Goal: Task Accomplishment & Management: Use online tool/utility

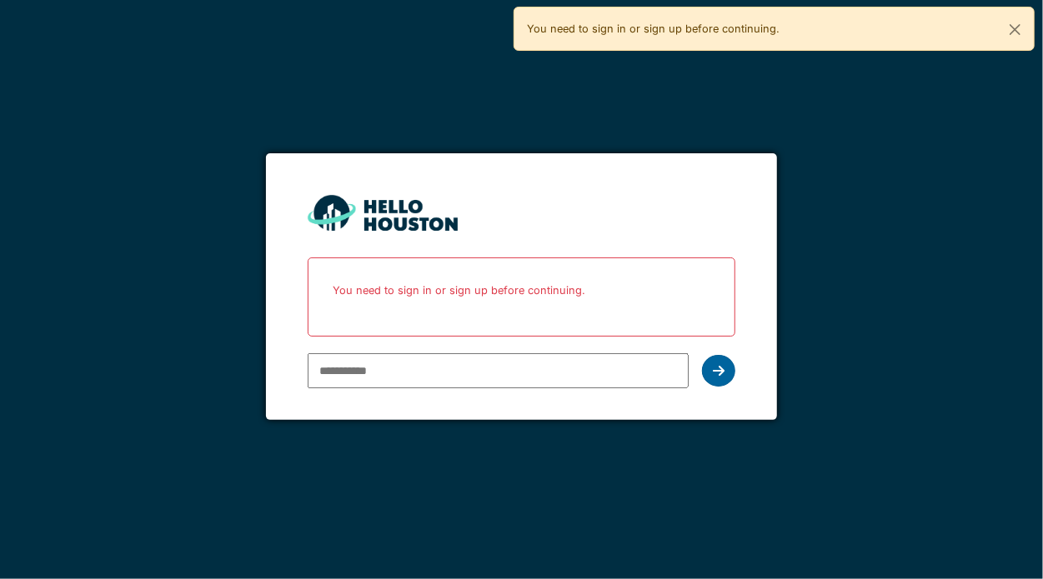
type input "**********"
click at [722, 371] on icon at bounding box center [719, 370] width 12 height 13
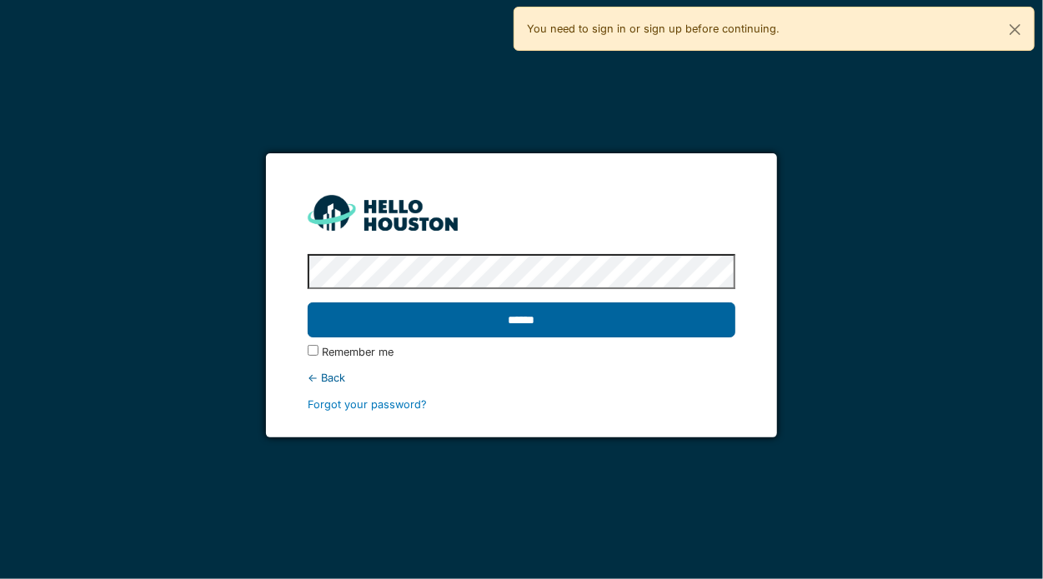
click at [491, 327] on input "******" at bounding box center [522, 320] width 428 height 35
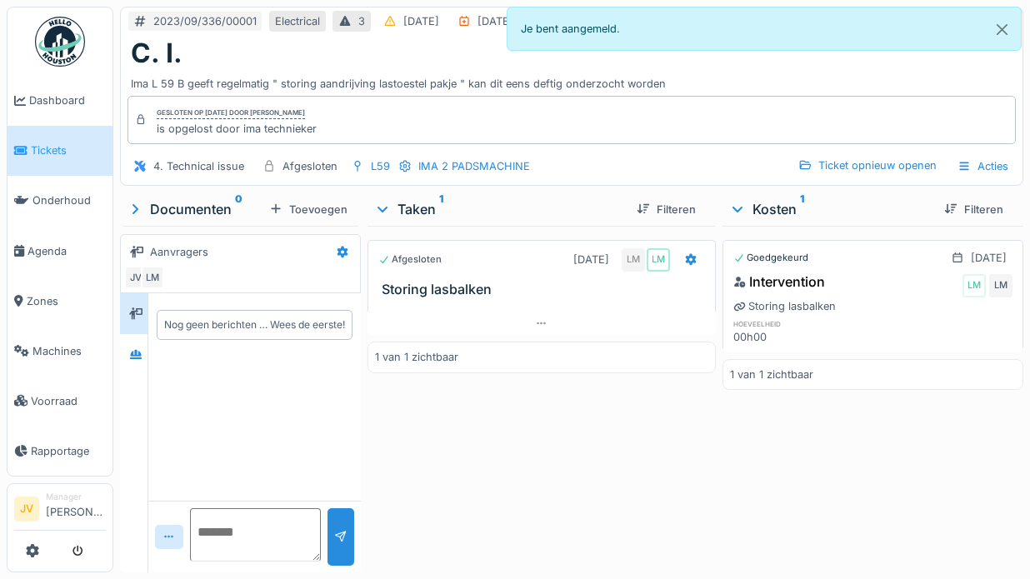
click at [48, 150] on span "Tickets" at bounding box center [68, 151] width 75 height 16
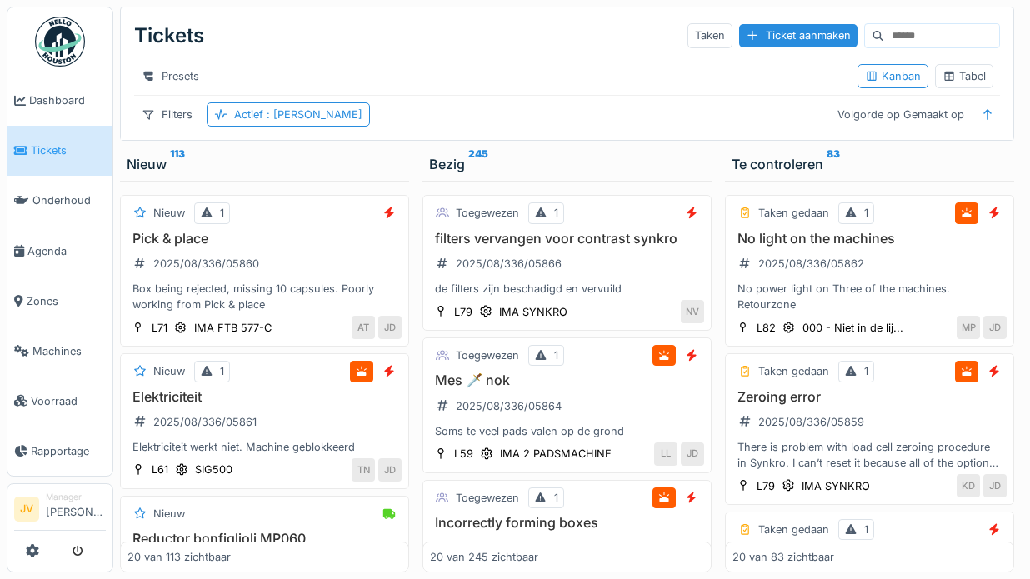
click at [62, 61] on img at bounding box center [60, 42] width 50 height 50
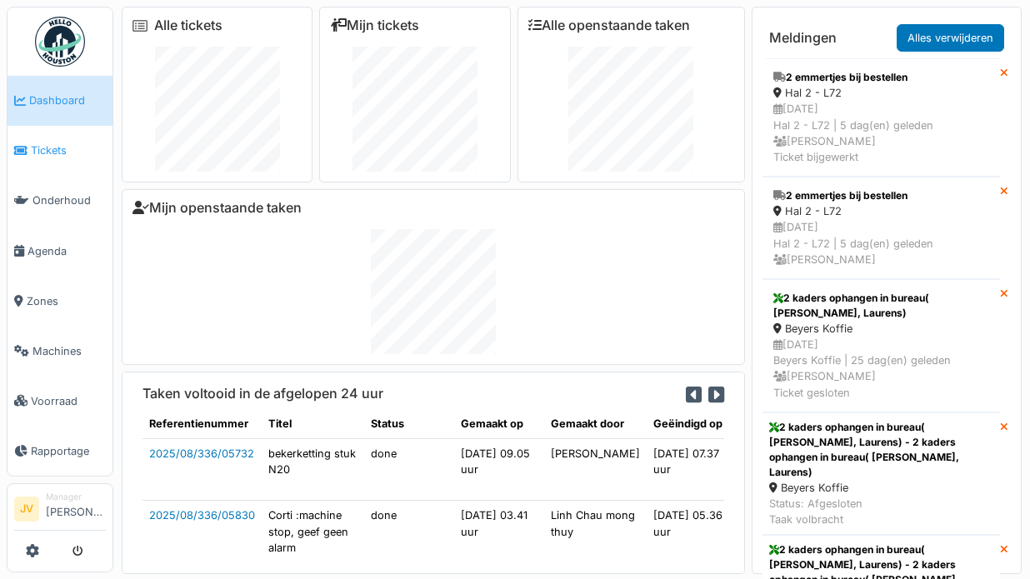
click at [72, 151] on span "Tickets" at bounding box center [68, 151] width 75 height 16
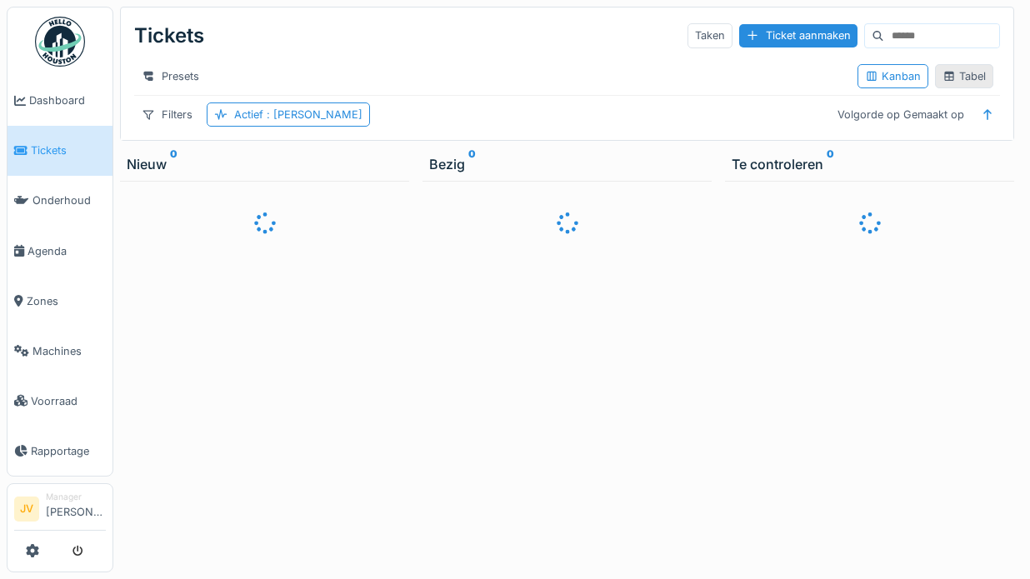
click at [964, 84] on div "Tabel" at bounding box center [964, 76] width 43 height 16
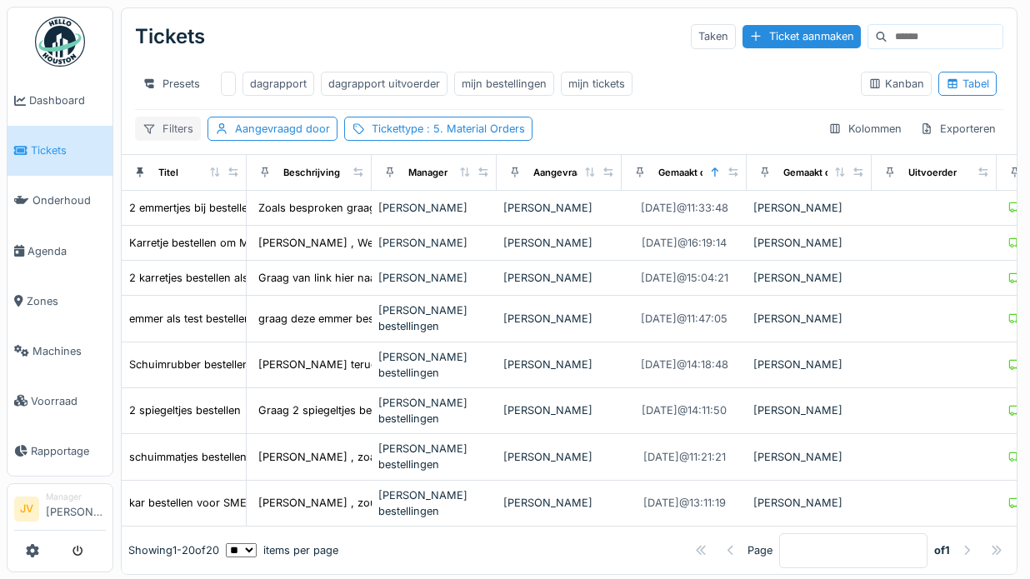
click at [155, 134] on icon at bounding box center [149, 128] width 13 height 11
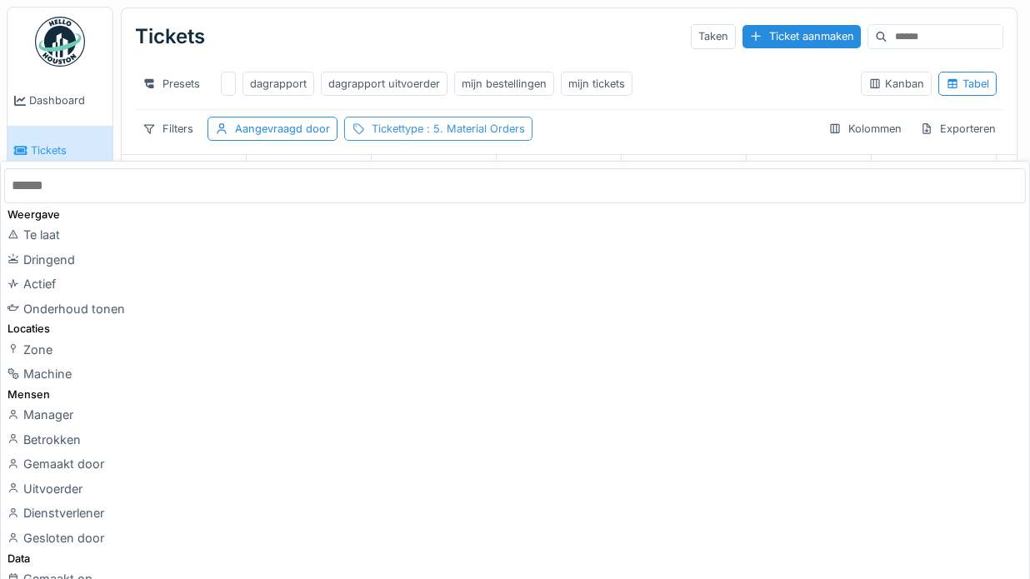
click at [514, 135] on span ": 5. Material Orders" at bounding box center [475, 129] width 102 height 13
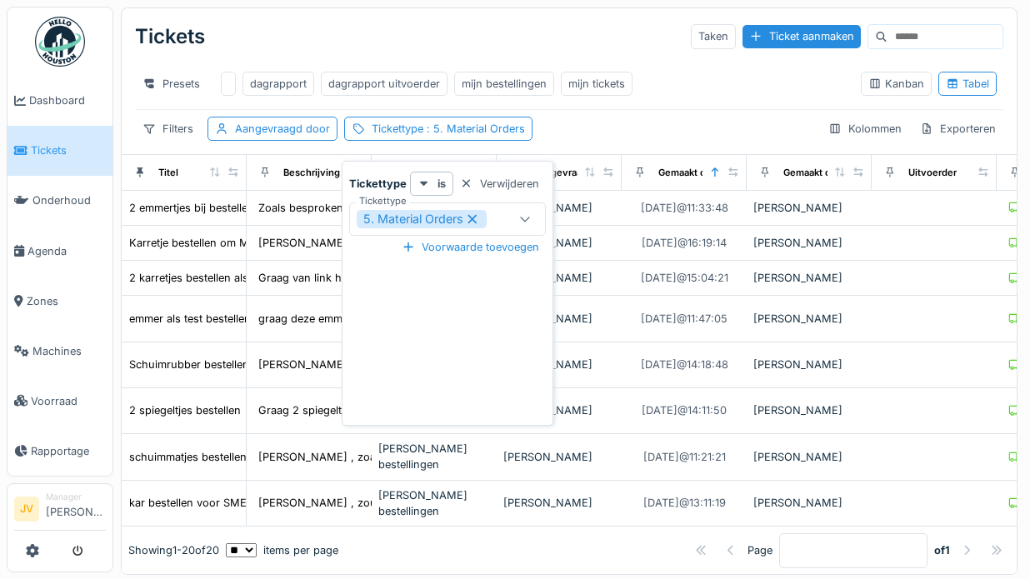
click at [477, 219] on icon at bounding box center [472, 219] width 15 height 12
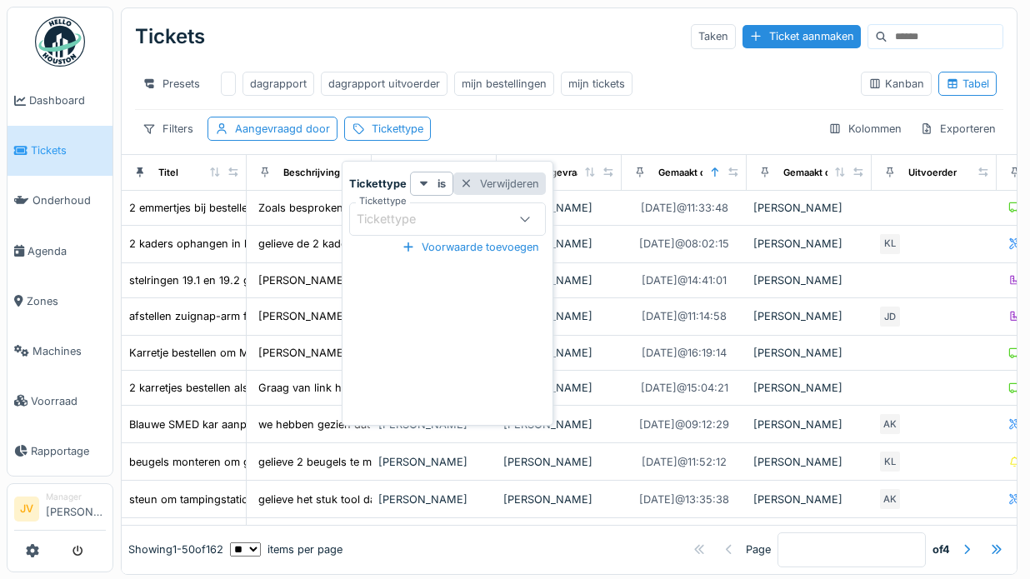
click at [494, 182] on div "Verwijderen" at bounding box center [500, 184] width 93 height 23
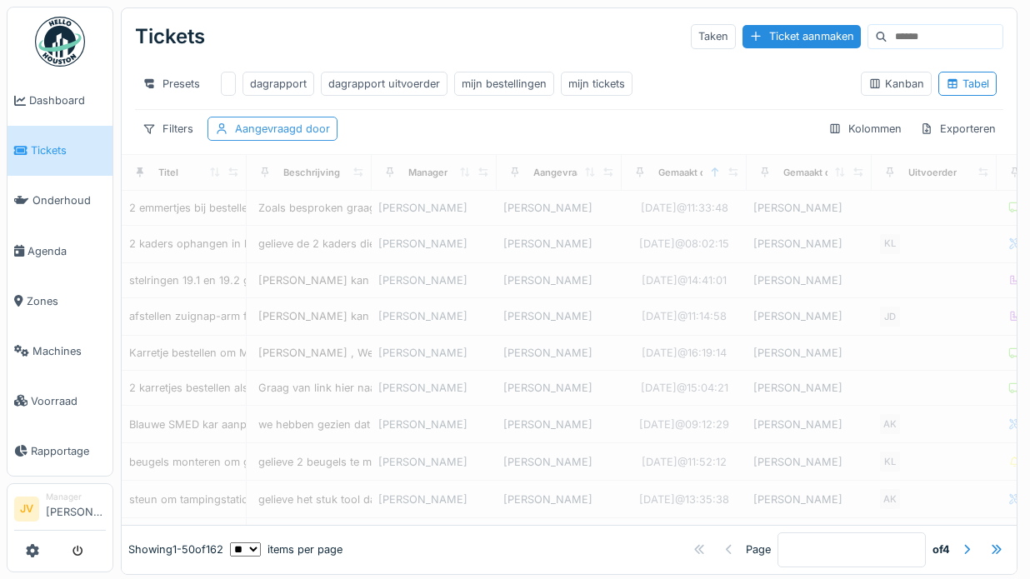
click at [310, 137] on div "Aangevraagd door" at bounding box center [282, 129] width 95 height 16
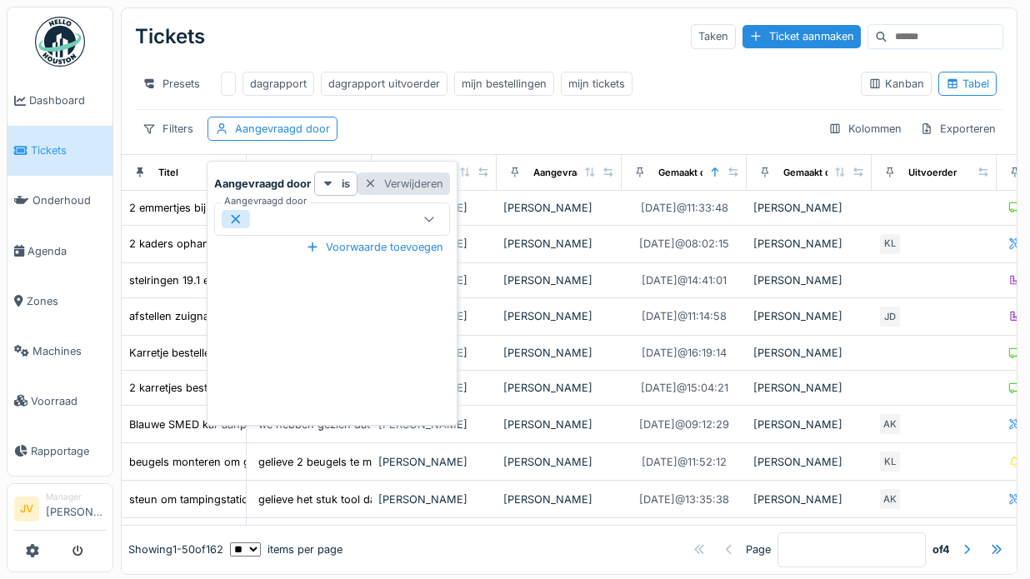
click at [433, 178] on div "Verwijderen" at bounding box center [404, 184] width 93 height 23
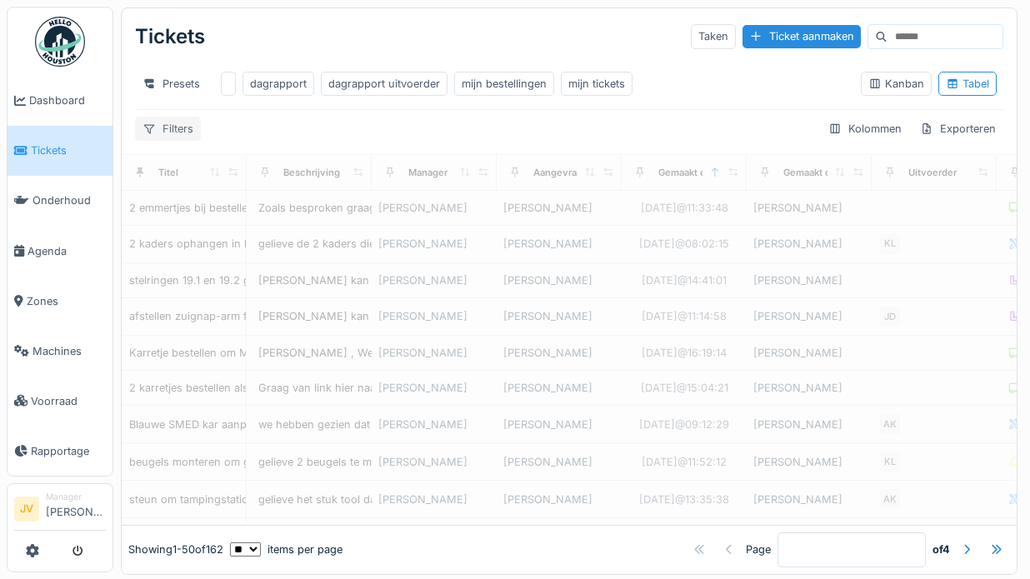
click at [172, 137] on div "Filters" at bounding box center [168, 129] width 66 height 24
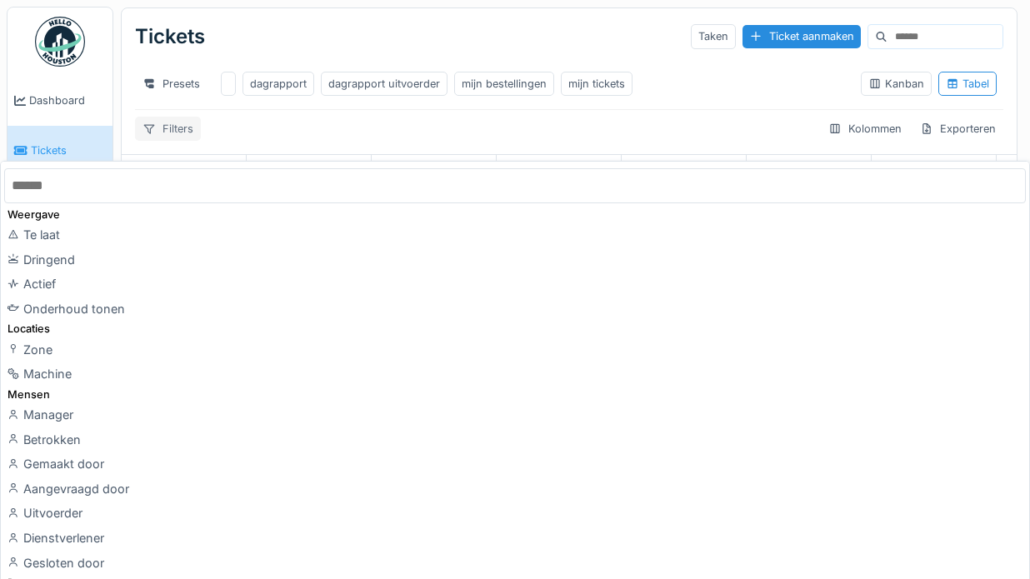
click at [172, 137] on div "Filters" at bounding box center [168, 129] width 66 height 24
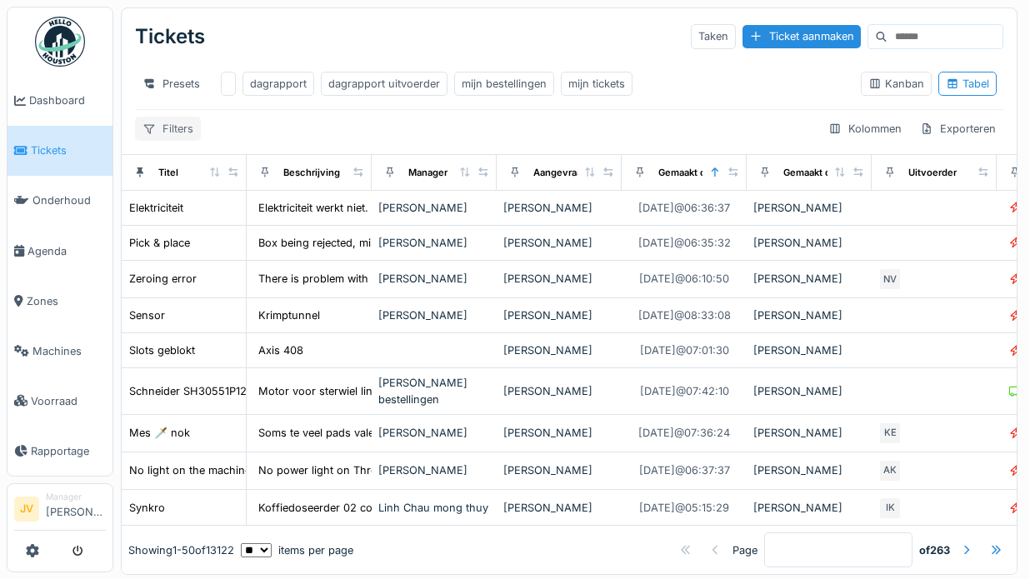
click at [172, 137] on div "Filters" at bounding box center [168, 129] width 66 height 24
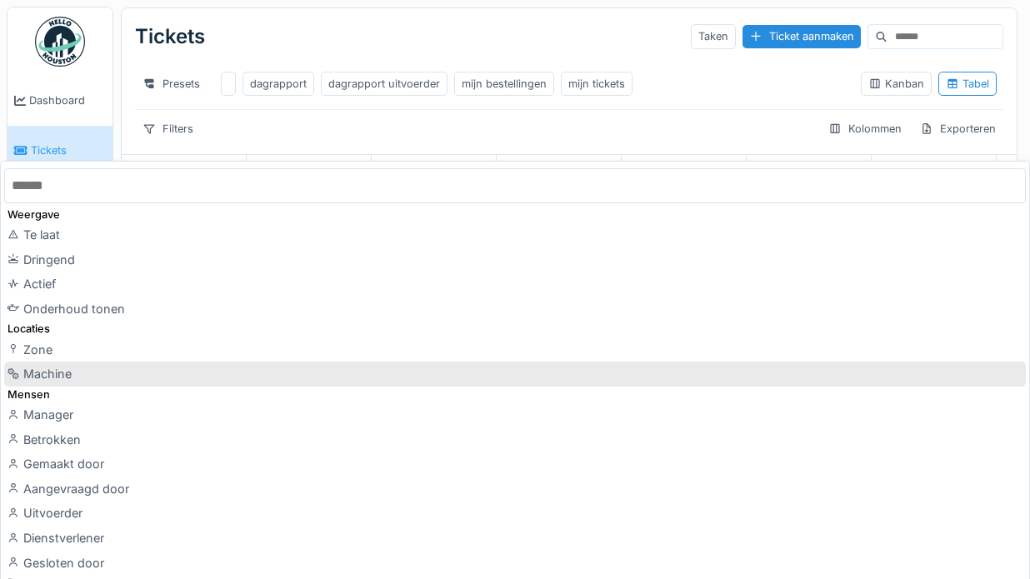
click at [35, 368] on div "Machine" at bounding box center [515, 374] width 1022 height 25
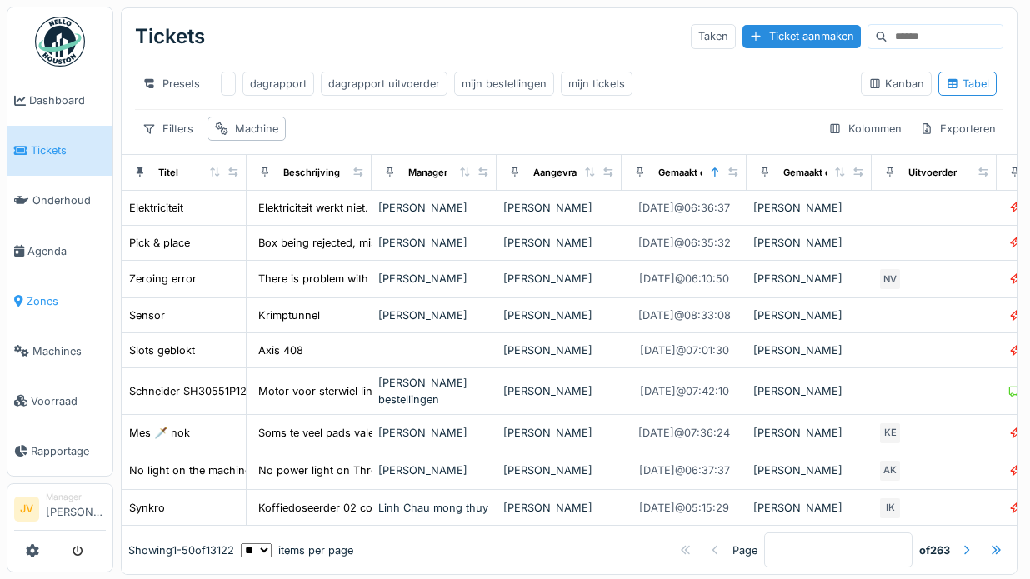
click at [45, 293] on span "Zones" at bounding box center [66, 301] width 79 height 16
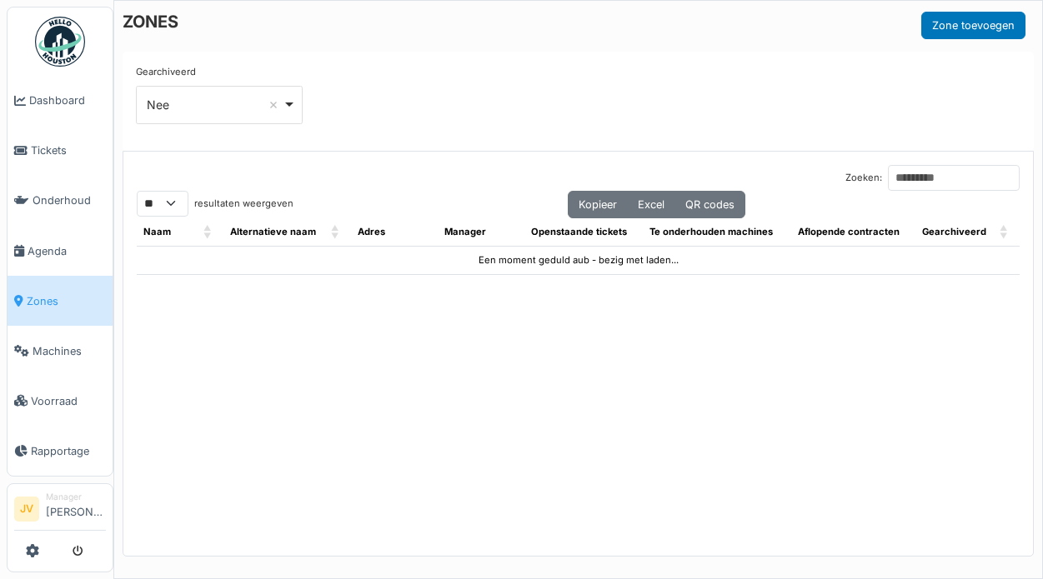
select select "**"
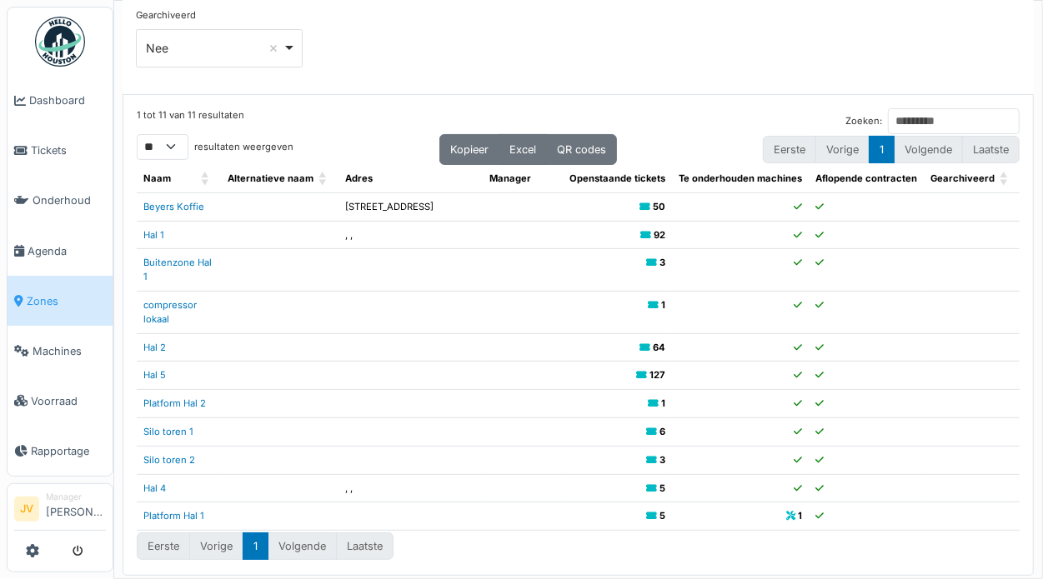
scroll to position [83, 0]
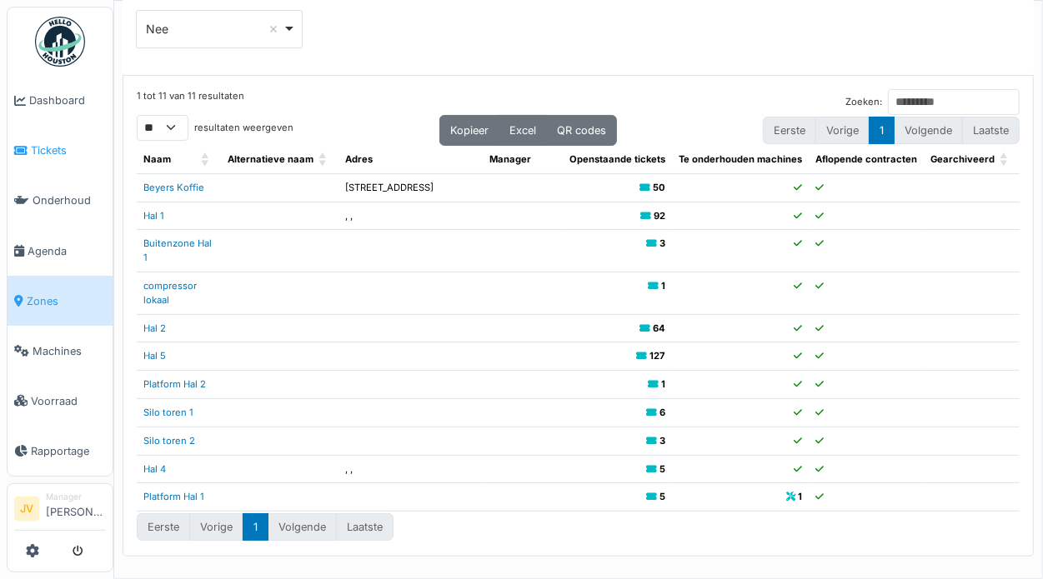
click at [52, 158] on link "Tickets" at bounding box center [60, 151] width 105 height 50
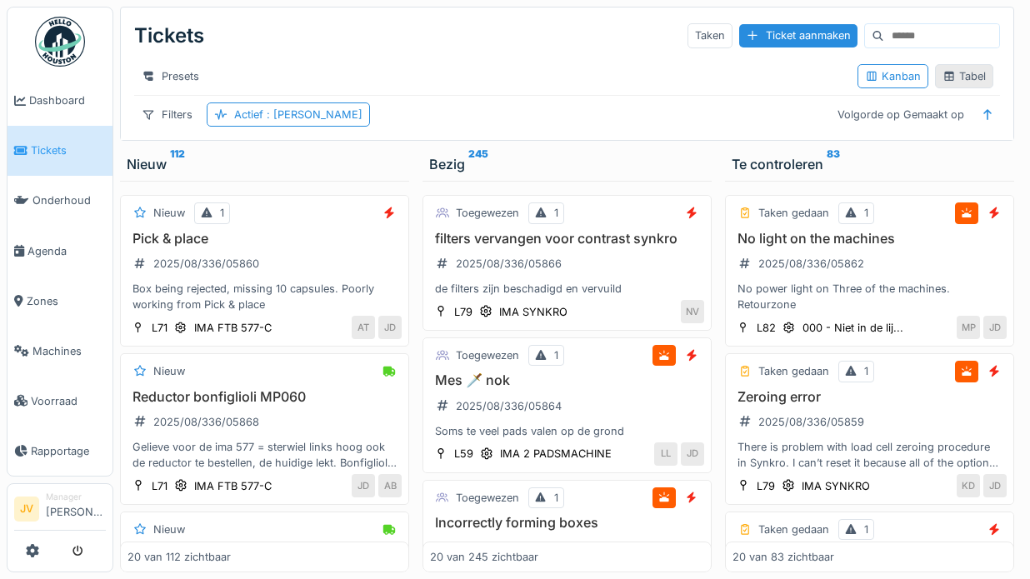
click at [952, 84] on div "Tabel" at bounding box center [964, 76] width 43 height 16
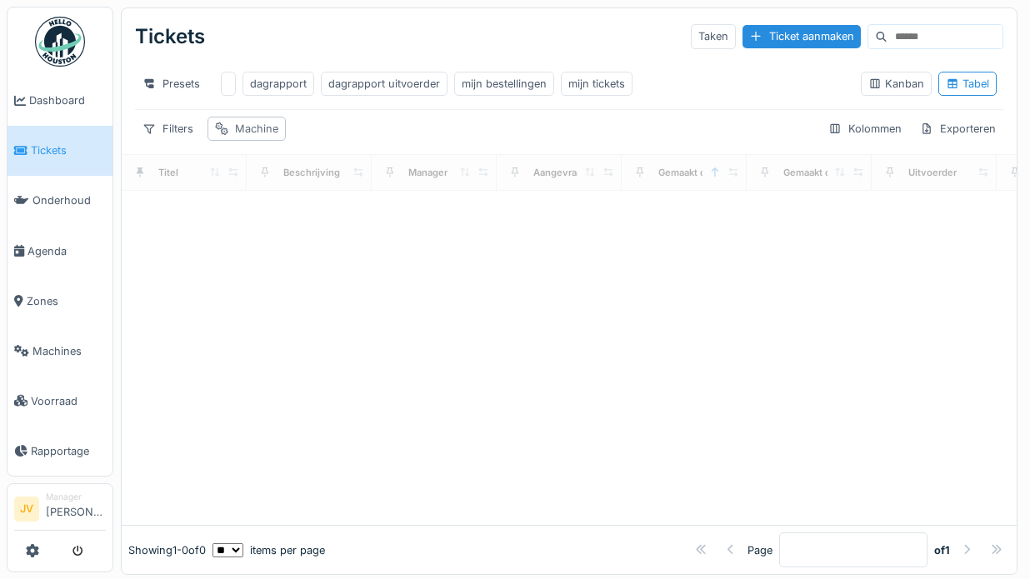
click at [261, 137] on div "Machine" at bounding box center [256, 129] width 43 height 16
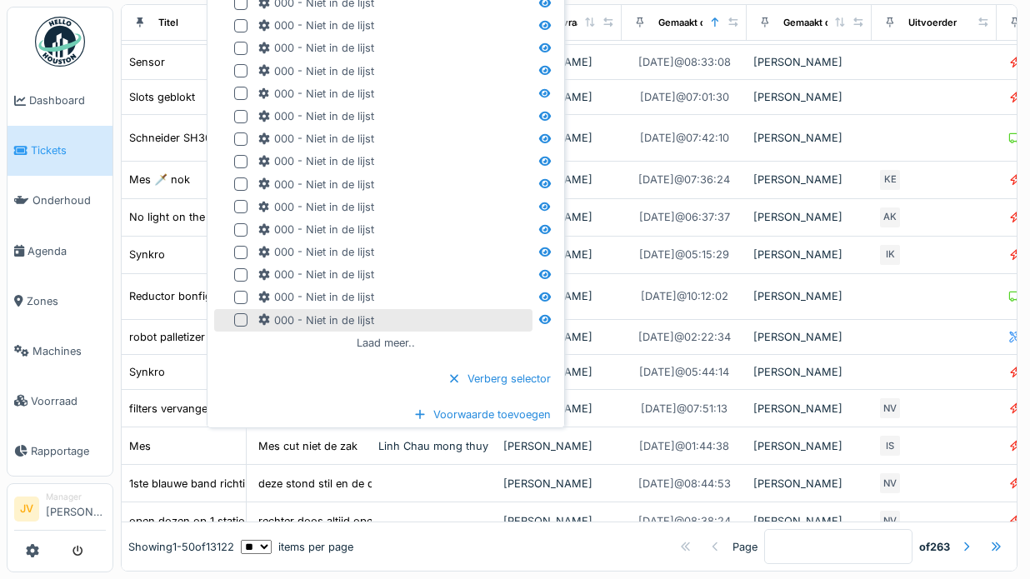
scroll to position [16, 0]
click at [406, 332] on div "Laad meer.." at bounding box center [386, 343] width 72 height 23
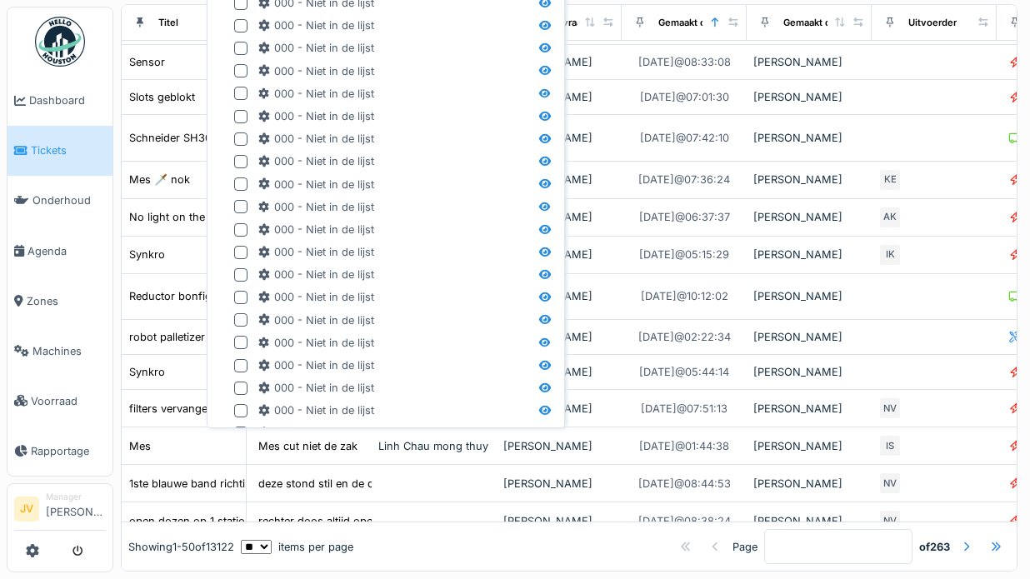
scroll to position [574, 0]
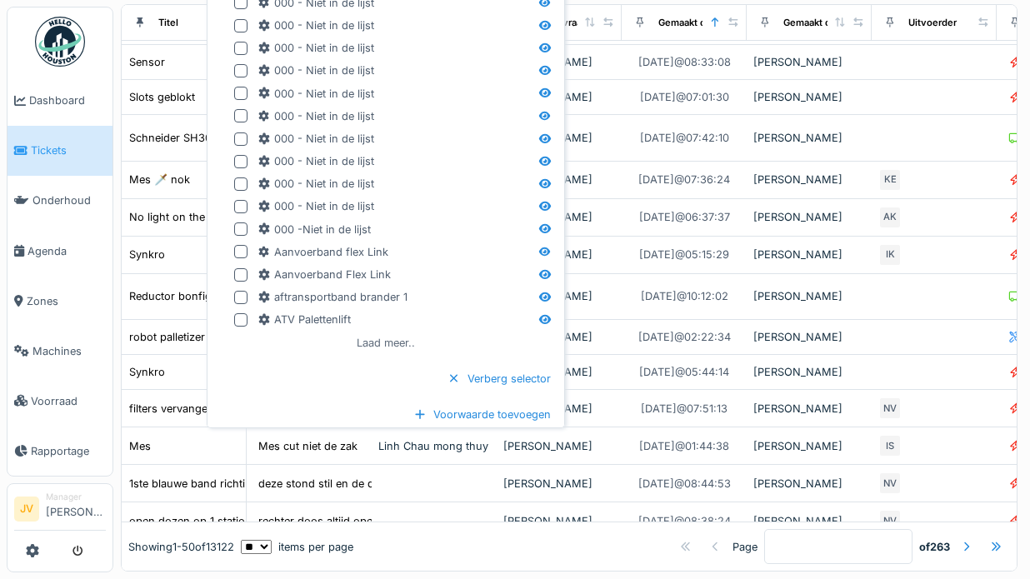
click at [404, 332] on div "Laad meer.." at bounding box center [386, 343] width 72 height 23
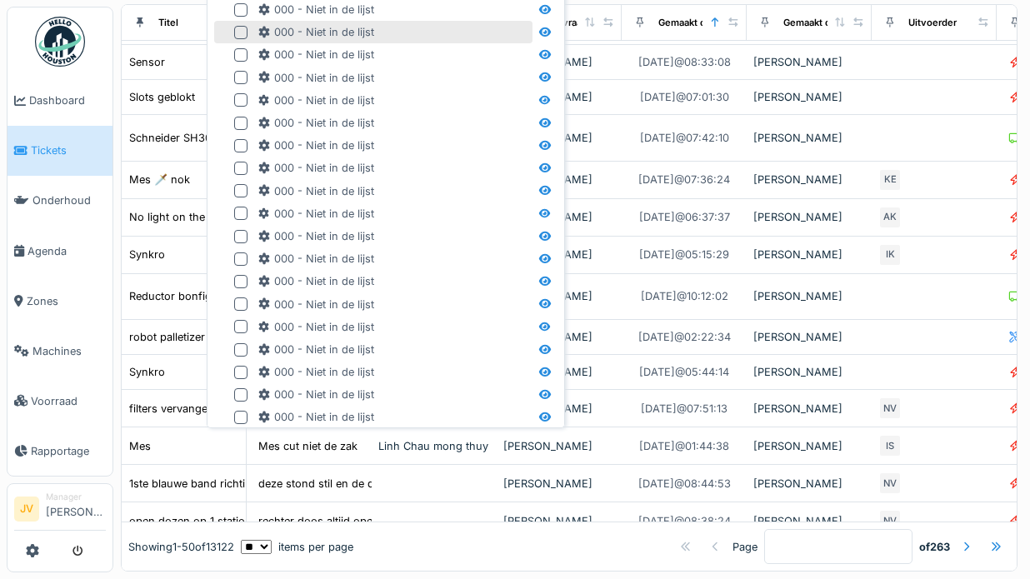
scroll to position [0, 0]
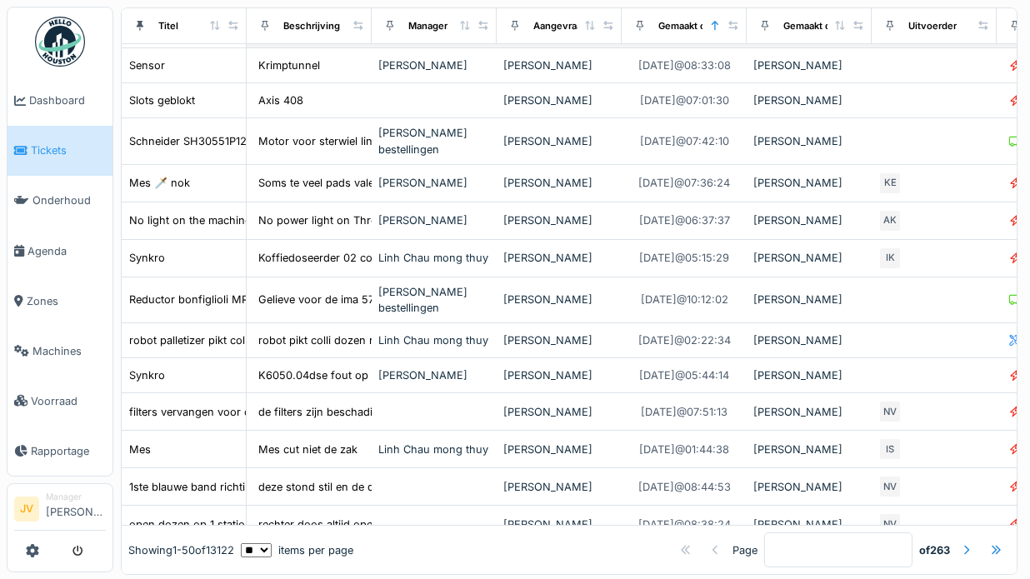
click at [183, 47] on td "Zeroing error" at bounding box center [184, 30] width 125 height 38
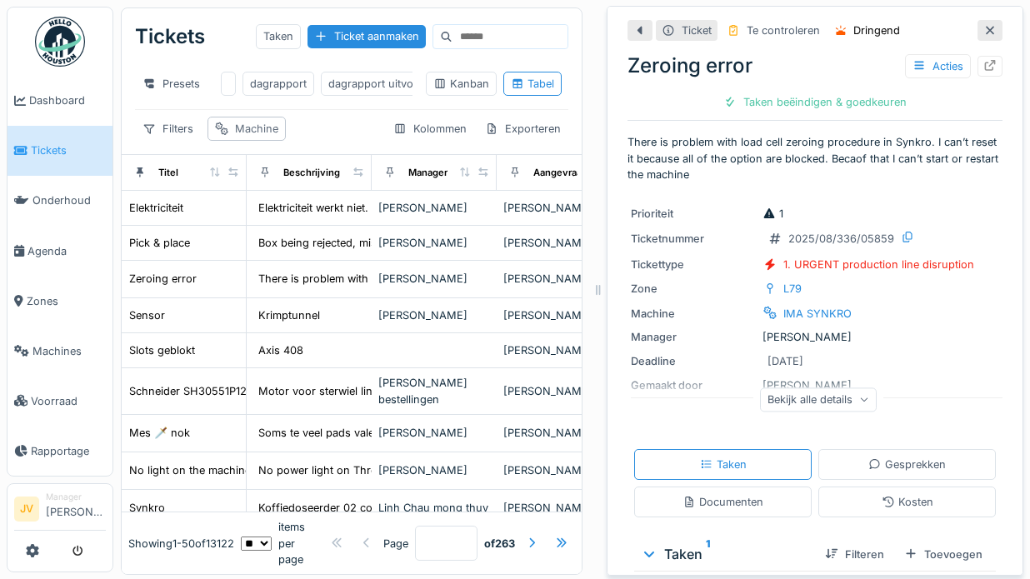
click at [243, 137] on div "Machine" at bounding box center [256, 129] width 43 height 16
click at [249, 136] on div "Machine" at bounding box center [256, 129] width 43 height 16
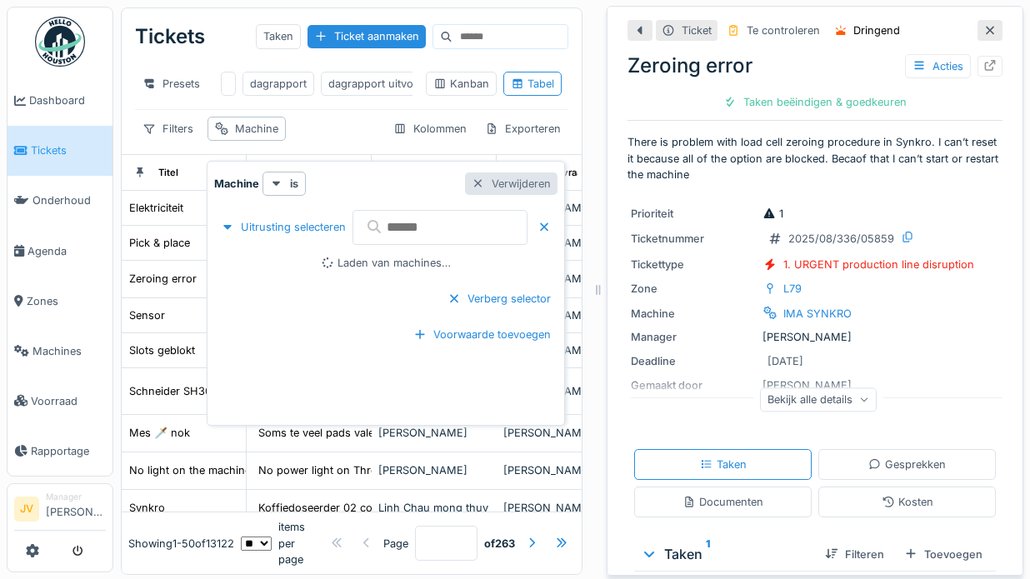
click at [544, 186] on div "Verwijderen" at bounding box center [511, 184] width 93 height 23
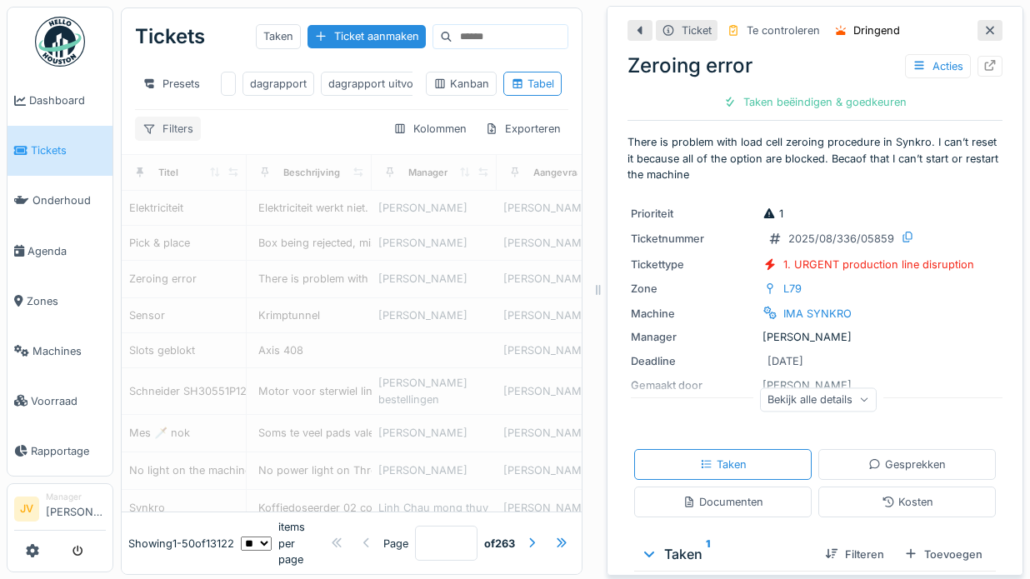
click at [159, 141] on div "Filters" at bounding box center [168, 129] width 66 height 24
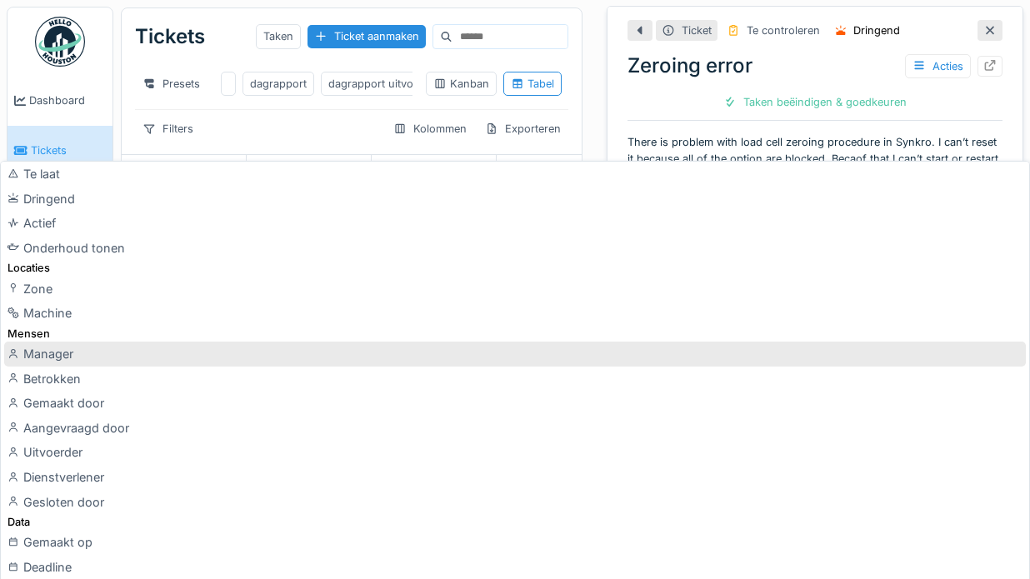
scroll to position [83, 0]
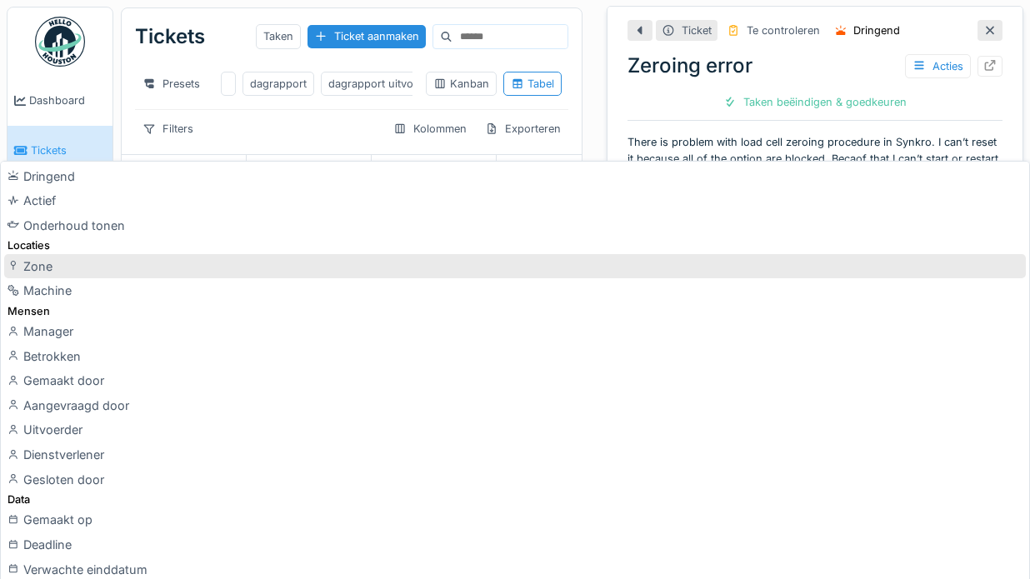
click at [48, 267] on div "Zone" at bounding box center [515, 266] width 1022 height 25
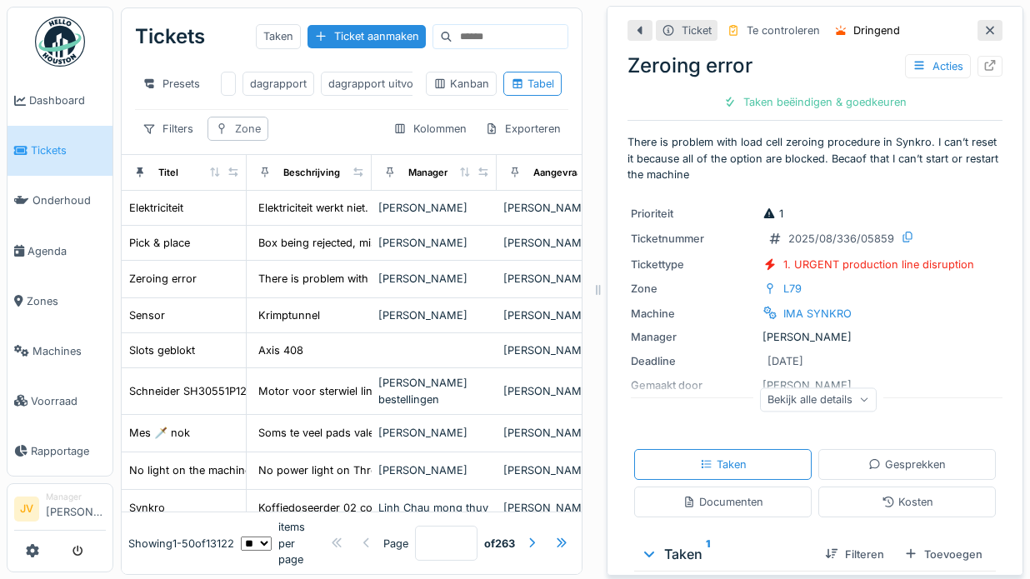
click at [233, 141] on div "Zone" at bounding box center [238, 129] width 61 height 24
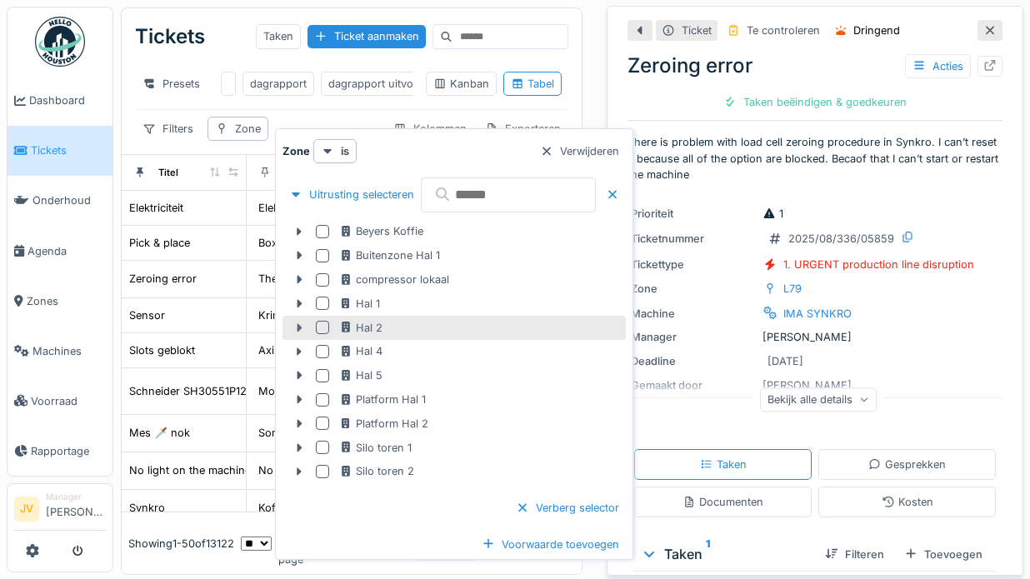
click at [297, 326] on icon at bounding box center [299, 328] width 13 height 11
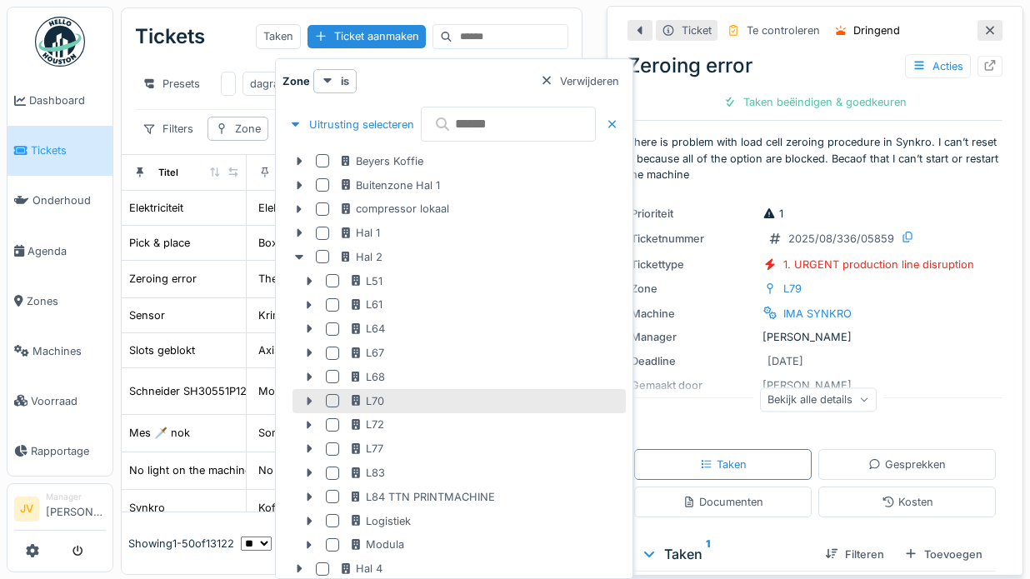
click at [308, 396] on icon at bounding box center [309, 401] width 13 height 11
click at [337, 397] on div at bounding box center [332, 400] width 13 height 13
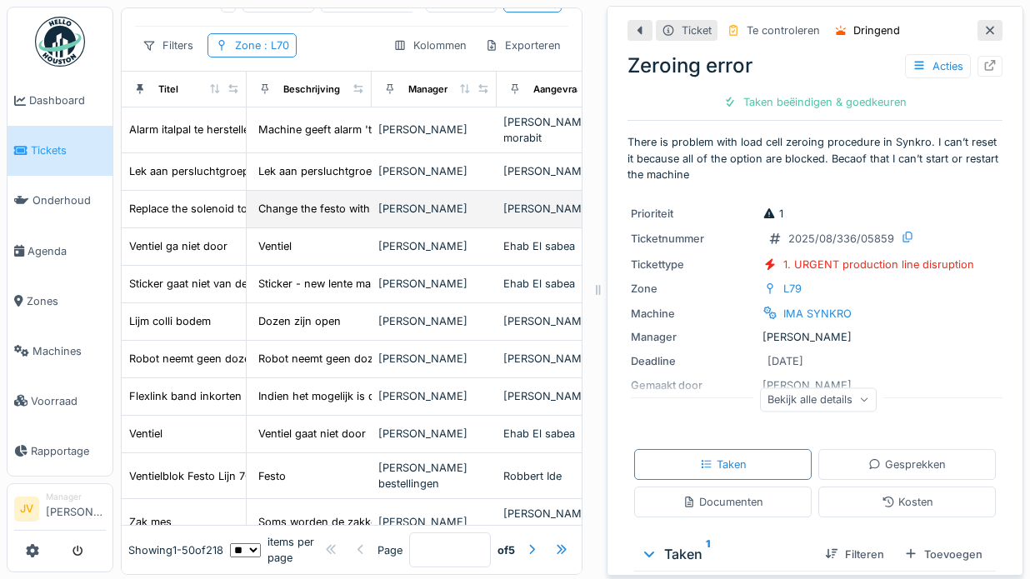
click at [447, 211] on div "Jasper De wit" at bounding box center [435, 209] width 112 height 16
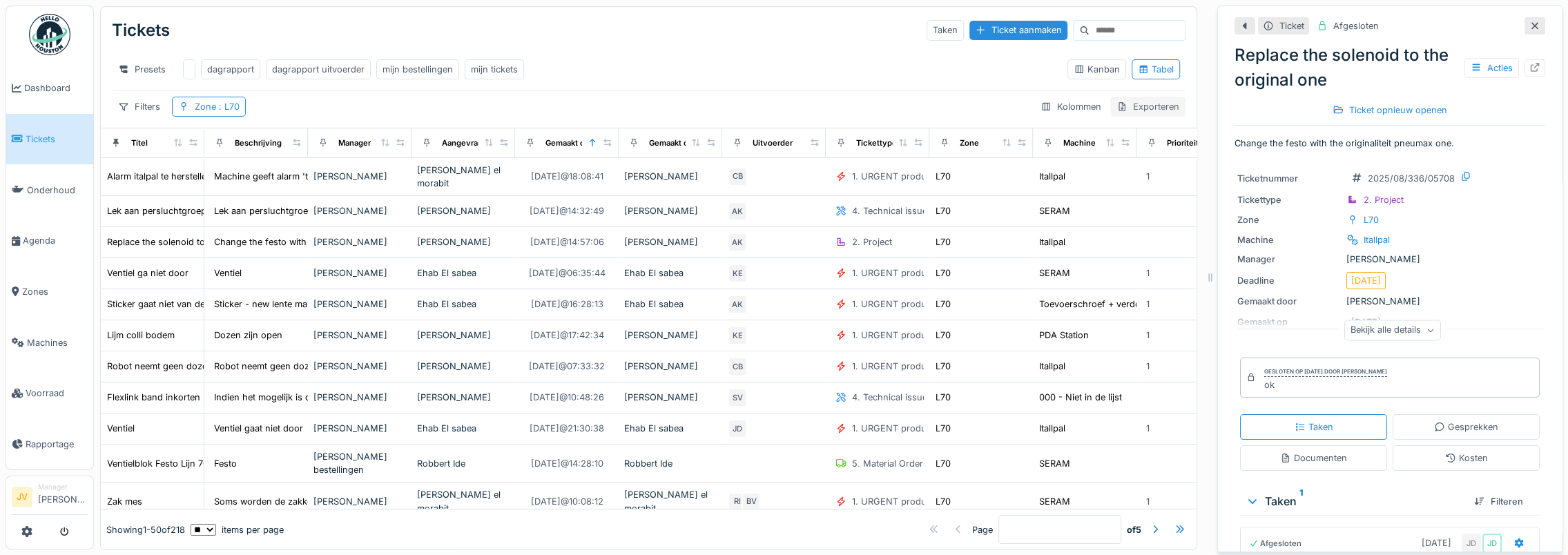
click at [853, 112] on div "Exporteren" at bounding box center [1148, 107] width 75 height 20
click at [853, 145] on div "Exporteer naar Excel" at bounding box center [1151, 147] width 115 height 21
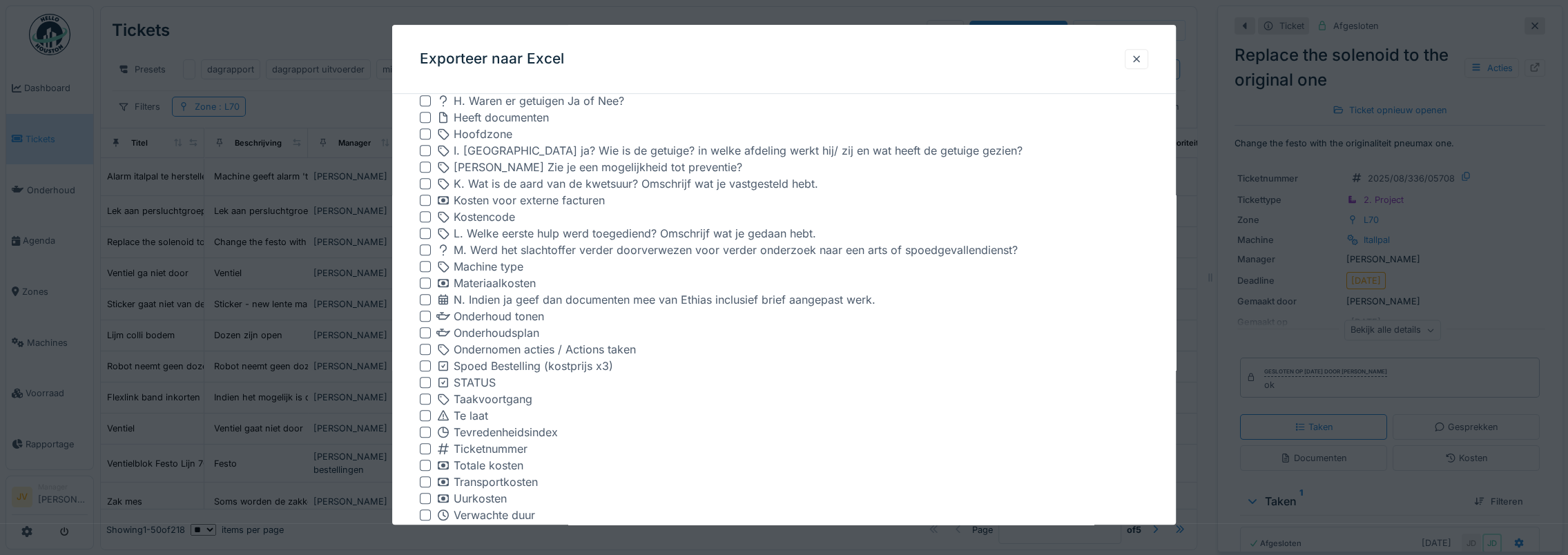
scroll to position [800, 0]
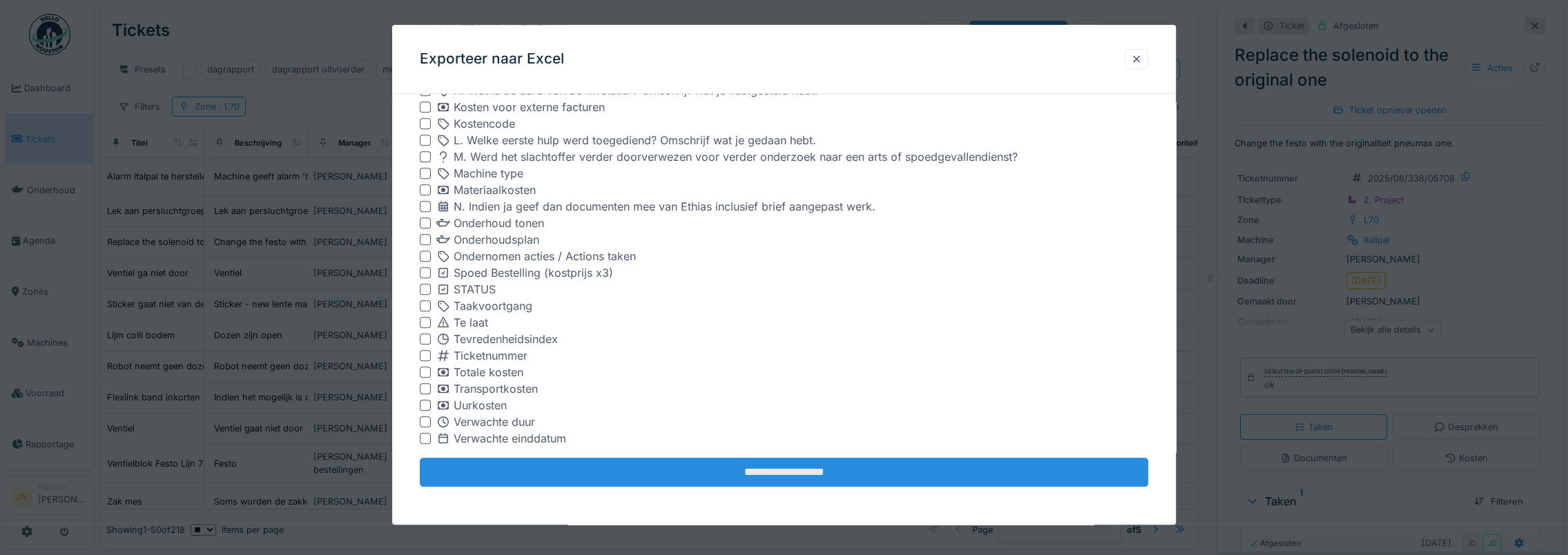
click at [721, 477] on input "**********" at bounding box center [784, 472] width 729 height 29
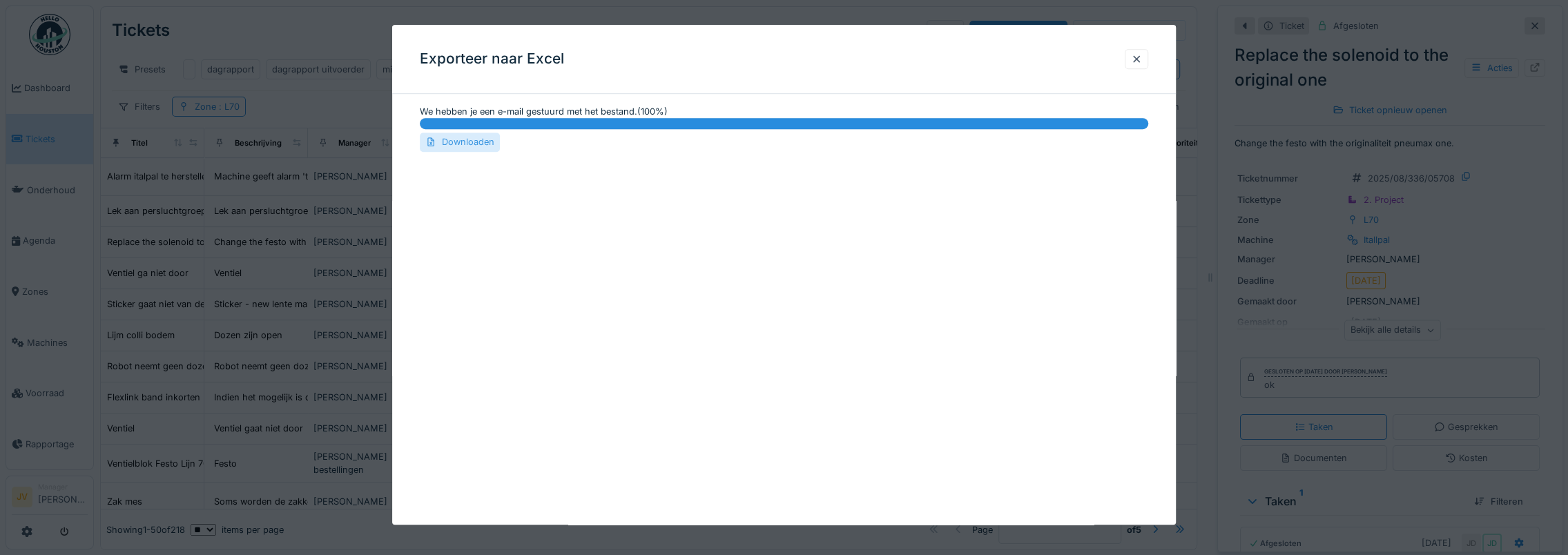
click at [474, 139] on div "Downloaden" at bounding box center [460, 142] width 80 height 19
click at [853, 60] on div at bounding box center [1136, 59] width 11 height 13
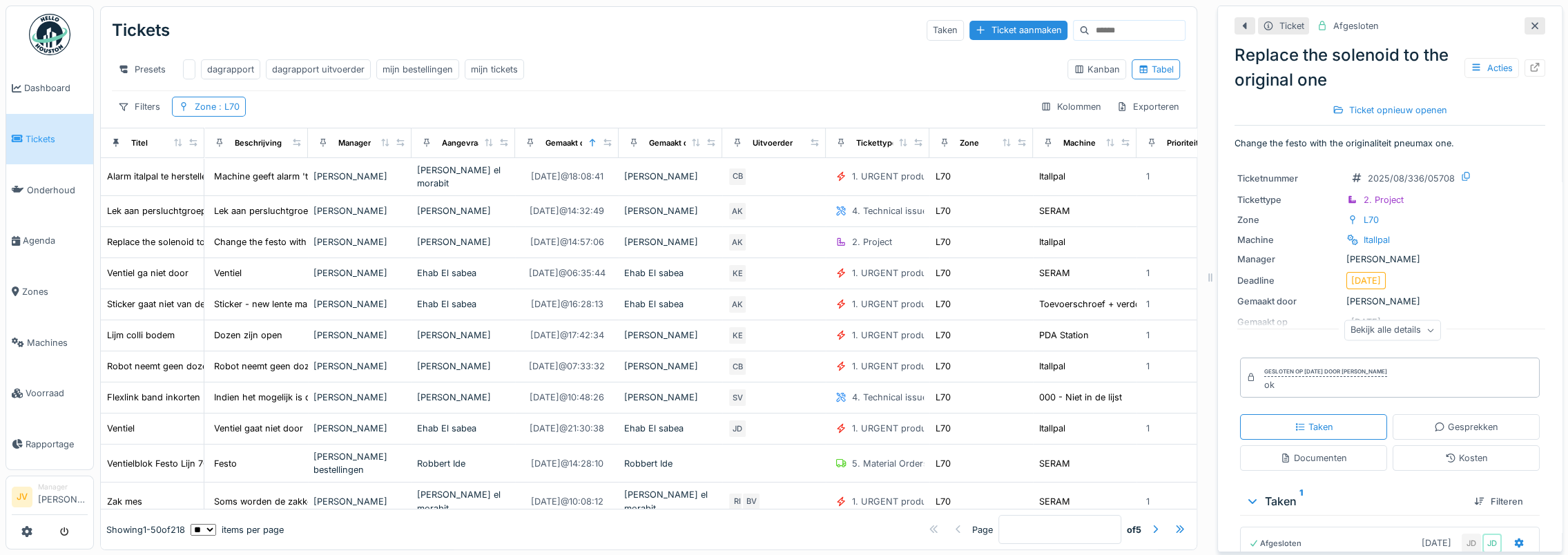
click at [45, 145] on link "Tickets" at bounding box center [50, 140] width 87 height 51
